Goal: Transaction & Acquisition: Purchase product/service

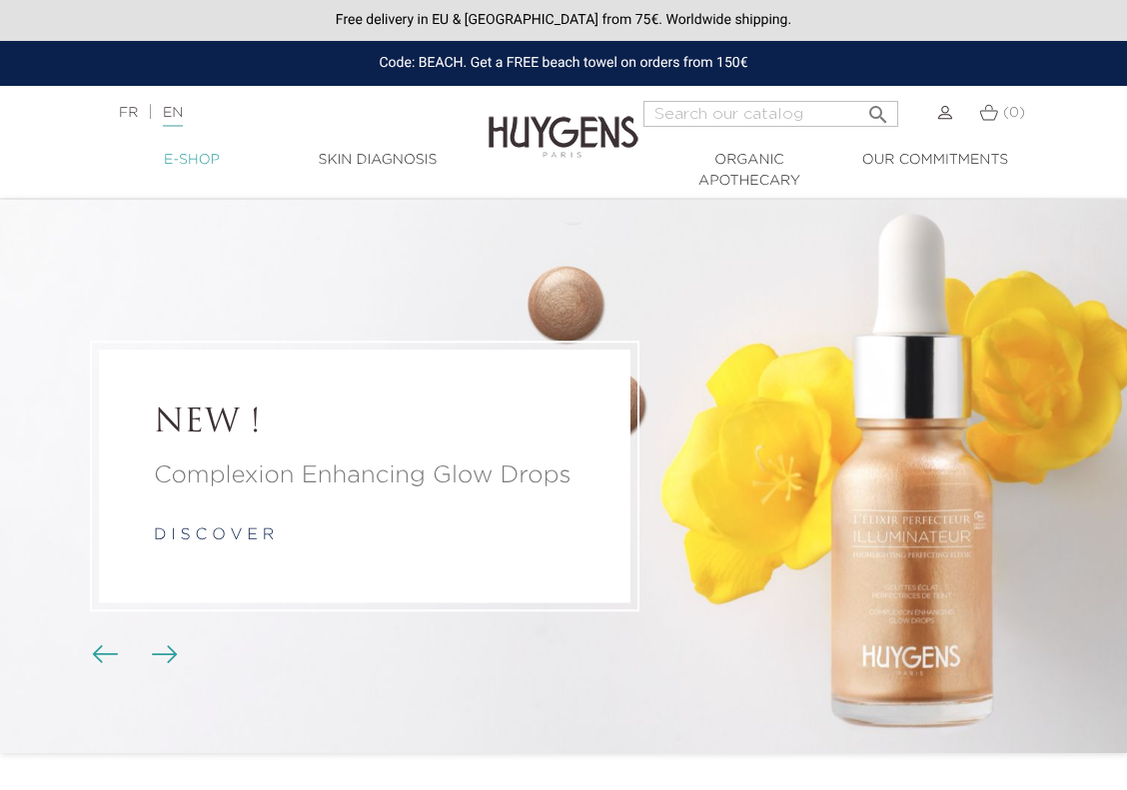
click at [196, 163] on link "  E-Shop" at bounding box center [192, 160] width 186 height 21
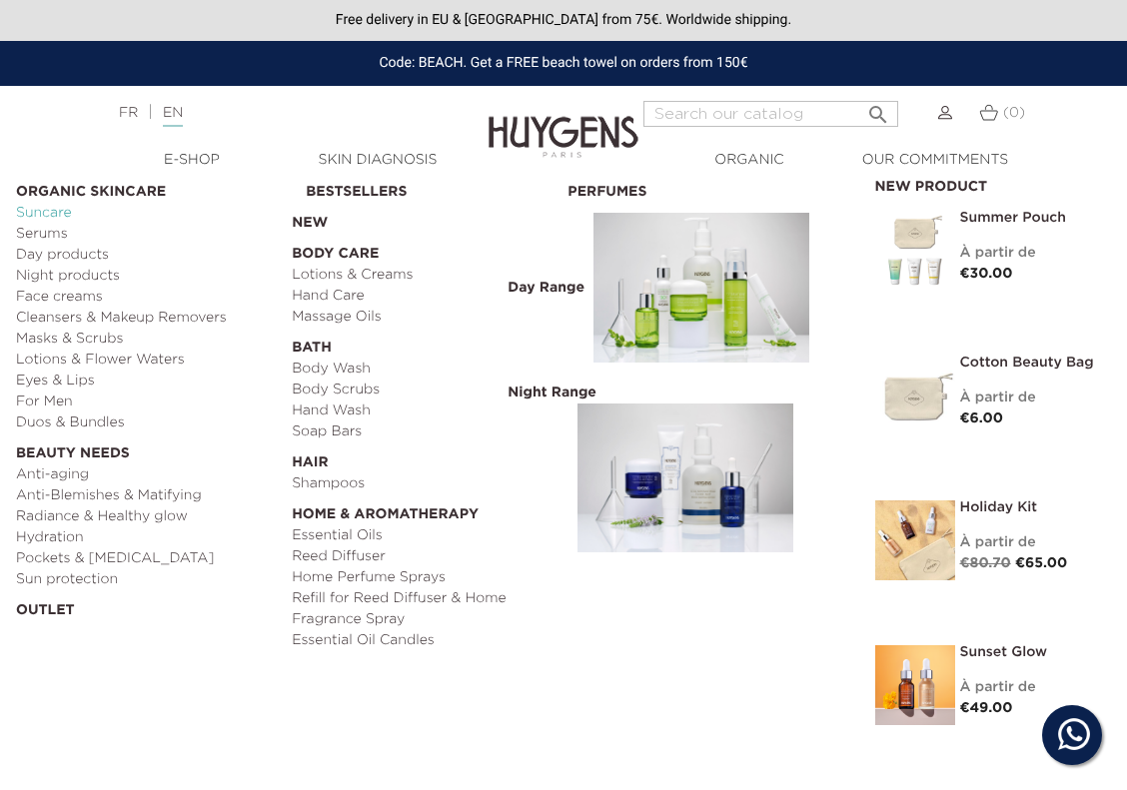
click at [46, 208] on link "Suncare" at bounding box center [147, 213] width 262 height 21
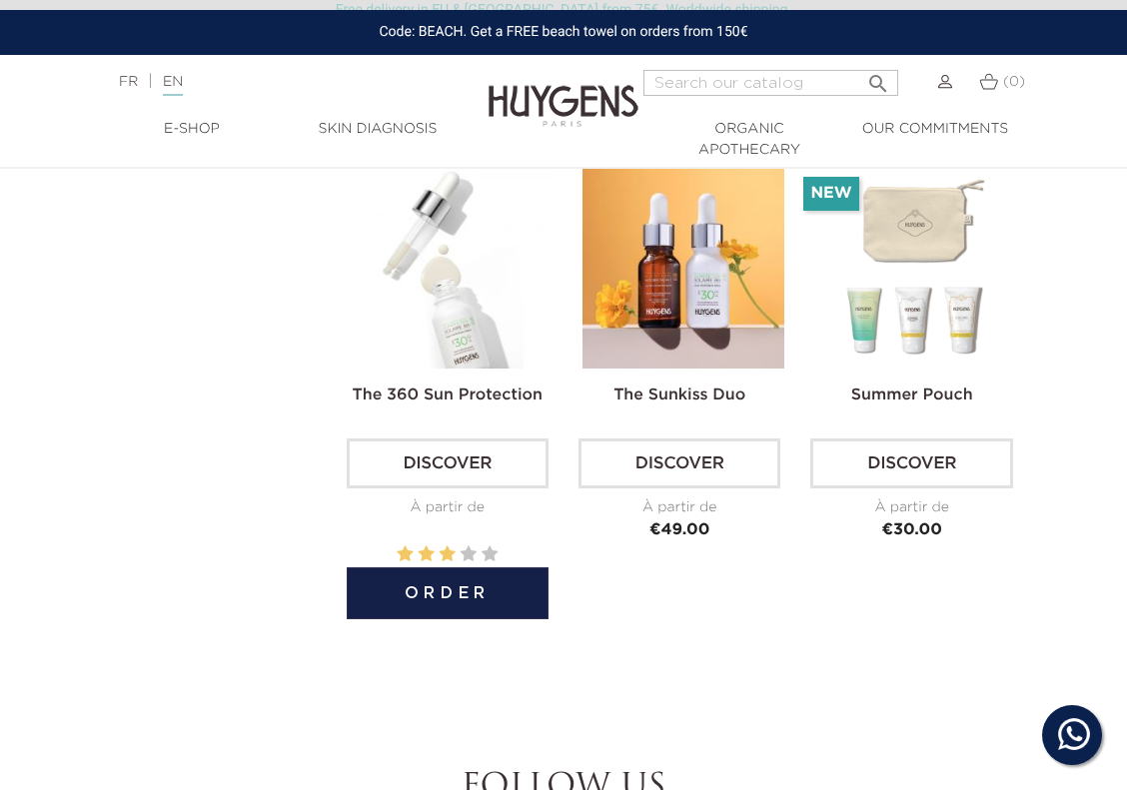
scroll to position [1135, 1]
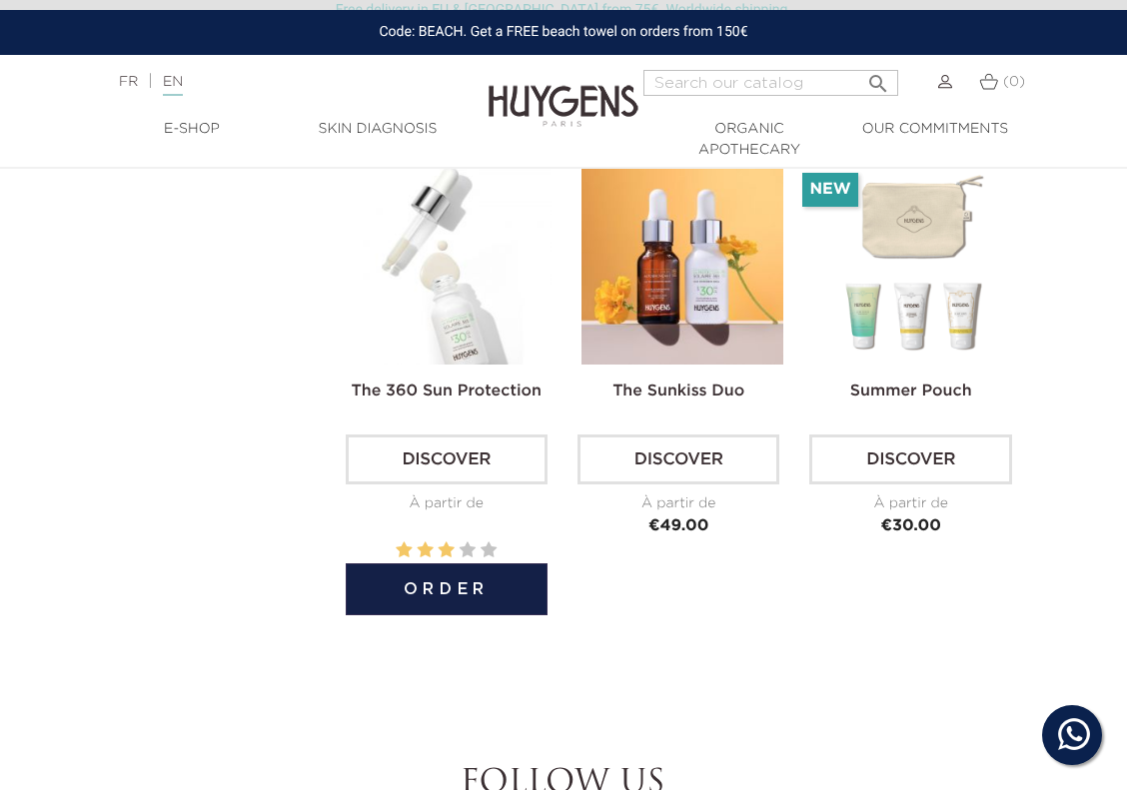
click at [459, 391] on link "The 360 Sun Protection" at bounding box center [447, 392] width 190 height 16
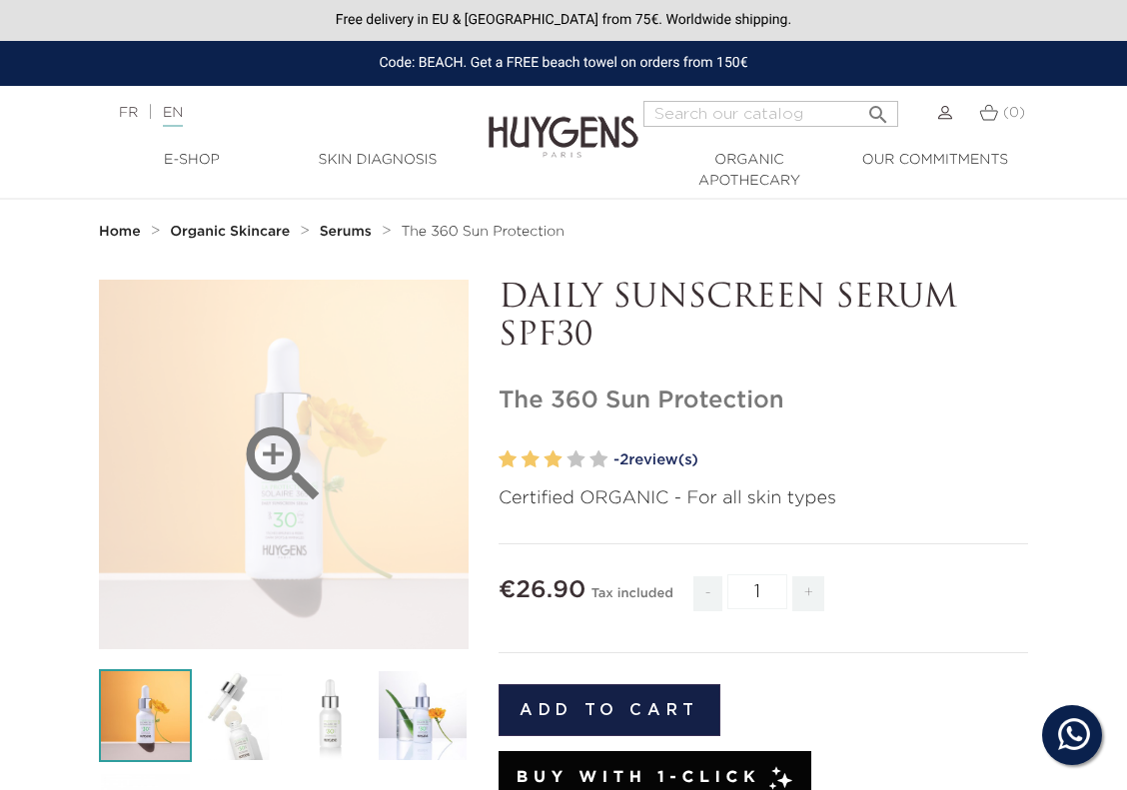
click at [463, 512] on div "" at bounding box center [284, 465] width 370 height 370
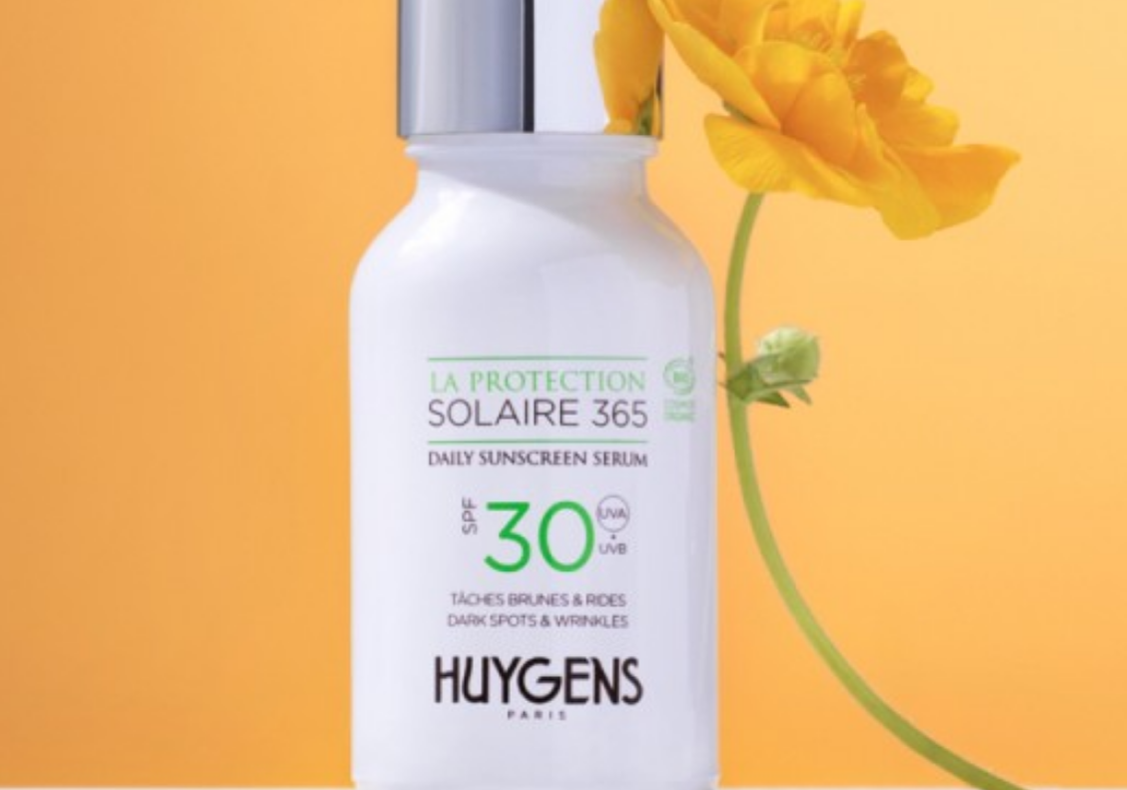
scroll to position [17, 0]
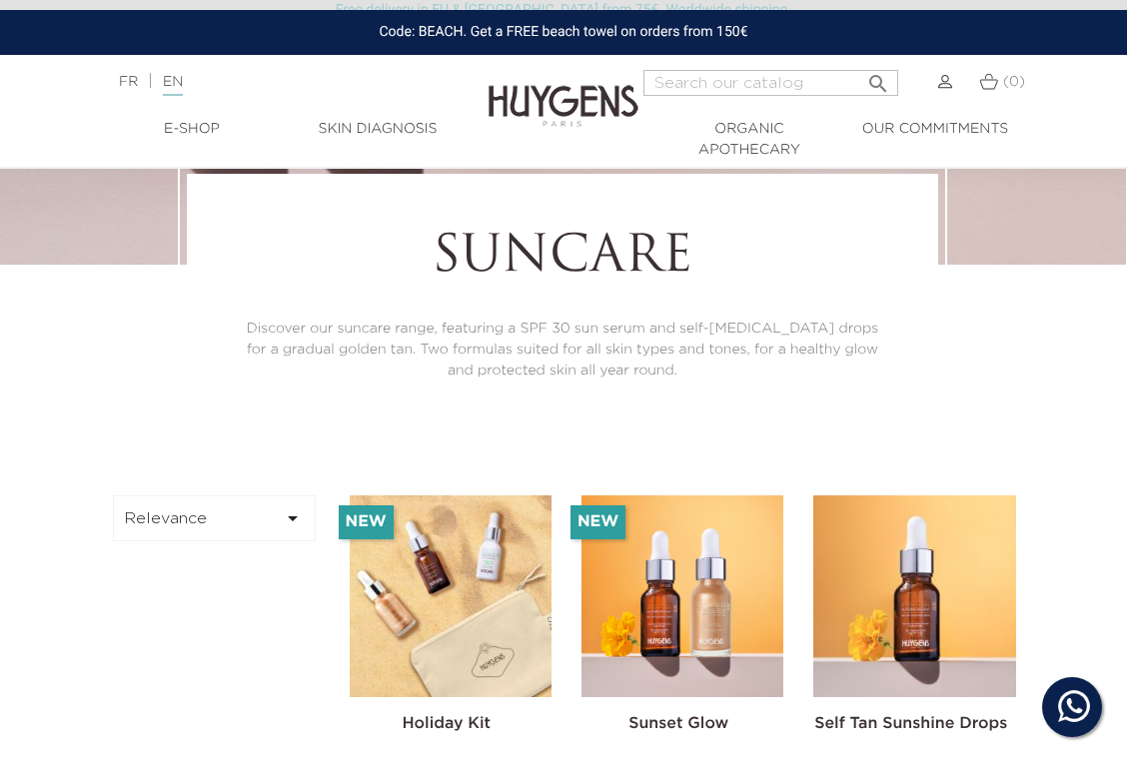
scroll to position [159, 1]
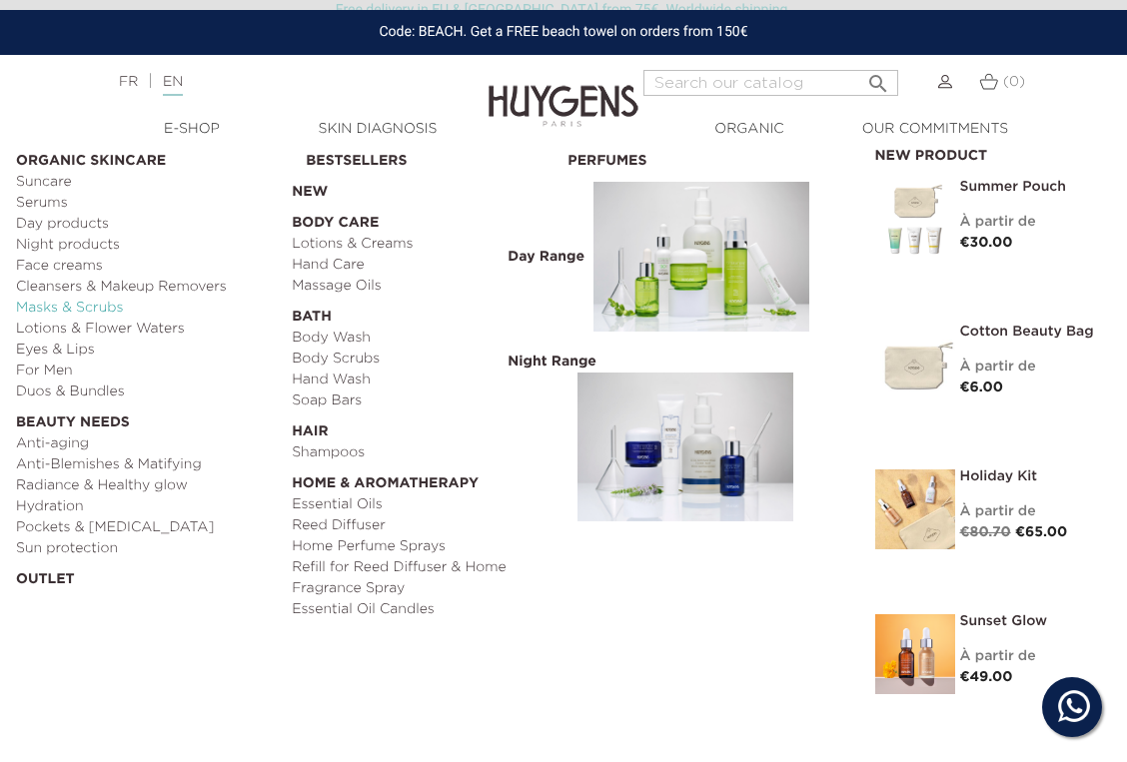
click at [85, 307] on link "Masks & Scrubs" at bounding box center [147, 308] width 262 height 21
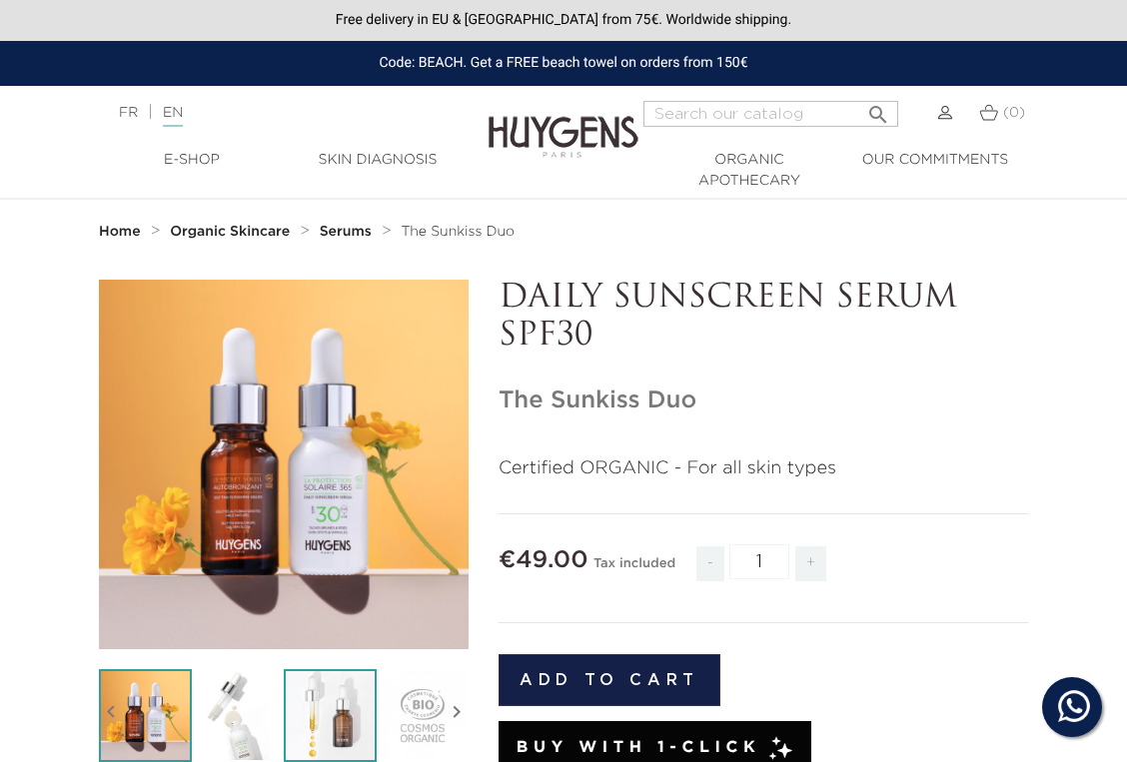
click at [355, 729] on img at bounding box center [330, 715] width 93 height 93
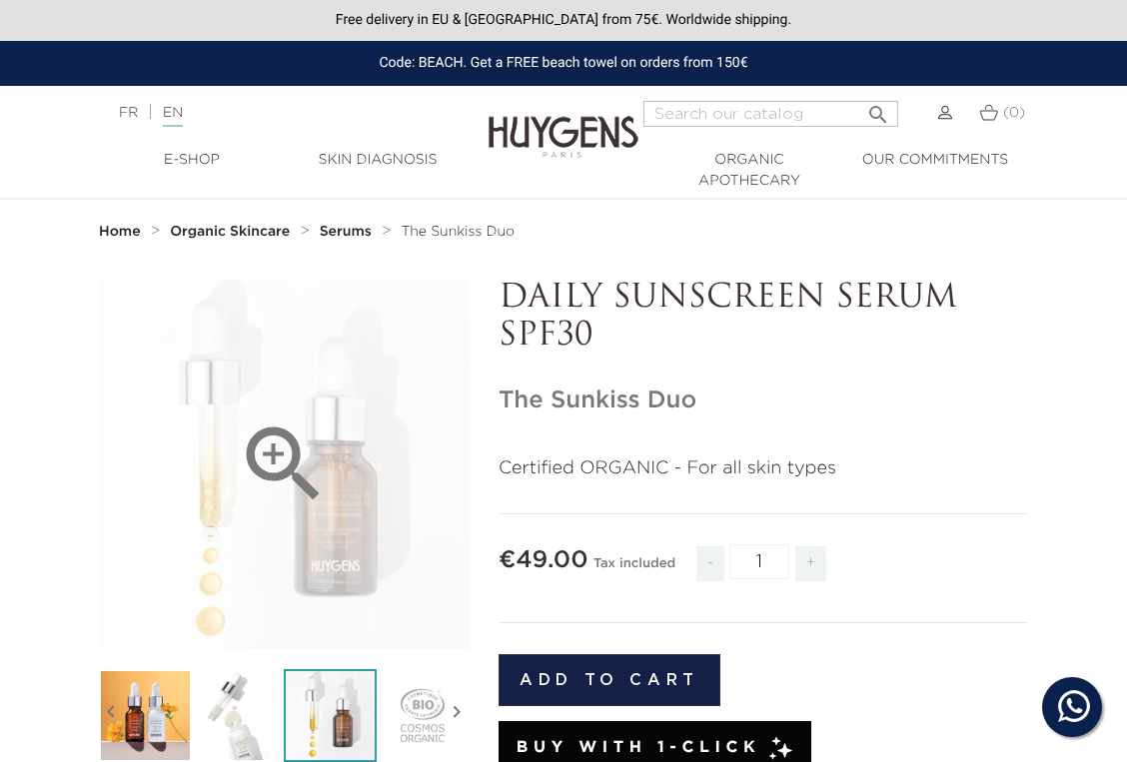
click at [313, 501] on icon "" at bounding box center [284, 465] width 100 height 100
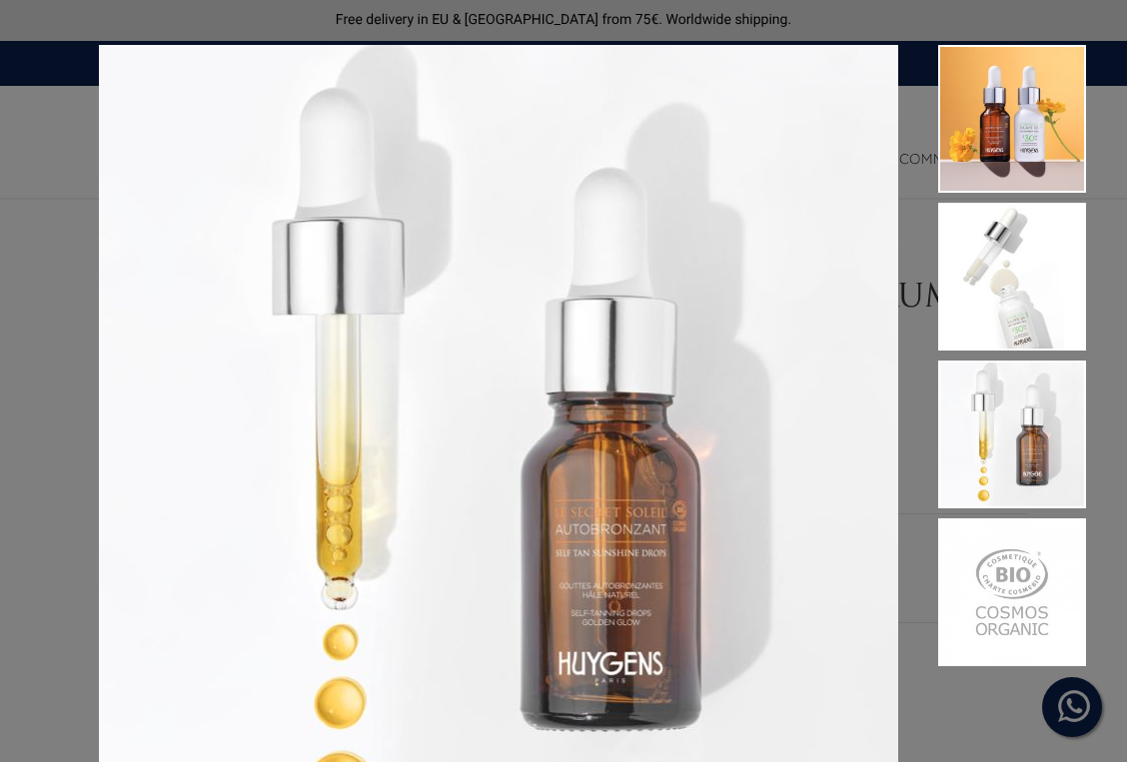
click at [936, 37] on div "Certified ORGANIC - For all skin types" at bounding box center [563, 381] width 1127 height 762
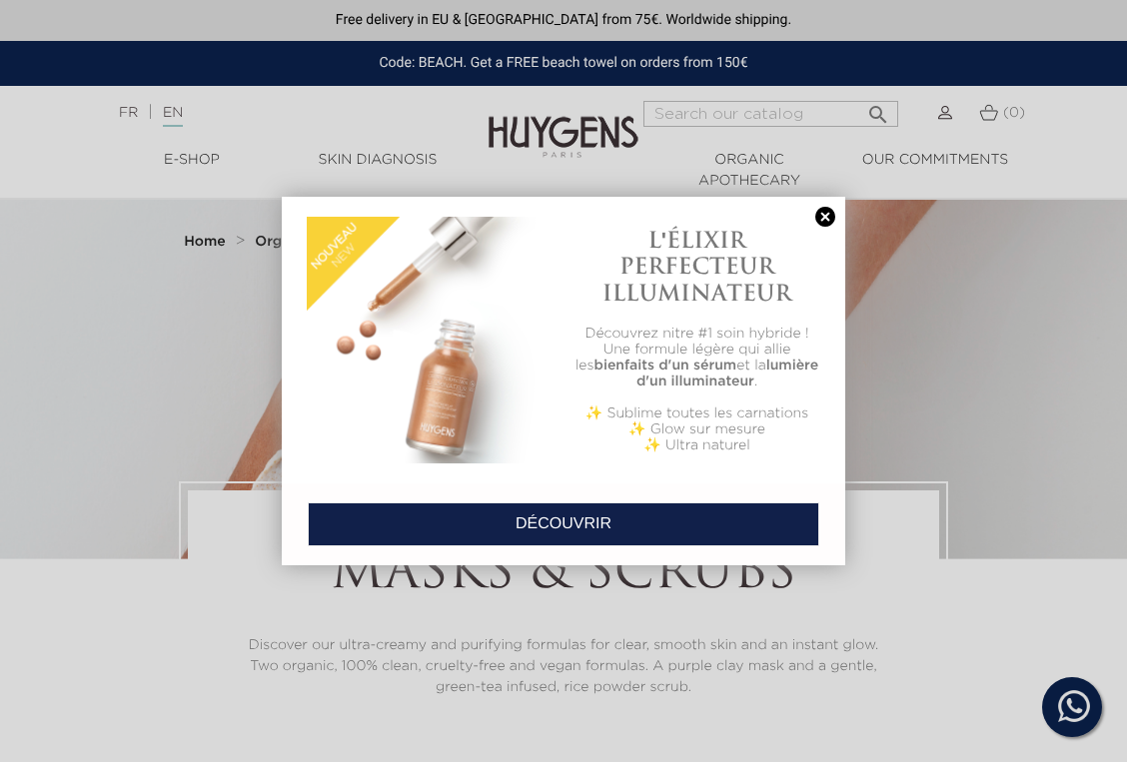
click at [819, 219] on link at bounding box center [825, 217] width 28 height 21
